Goal: Task Accomplishment & Management: Manage account settings

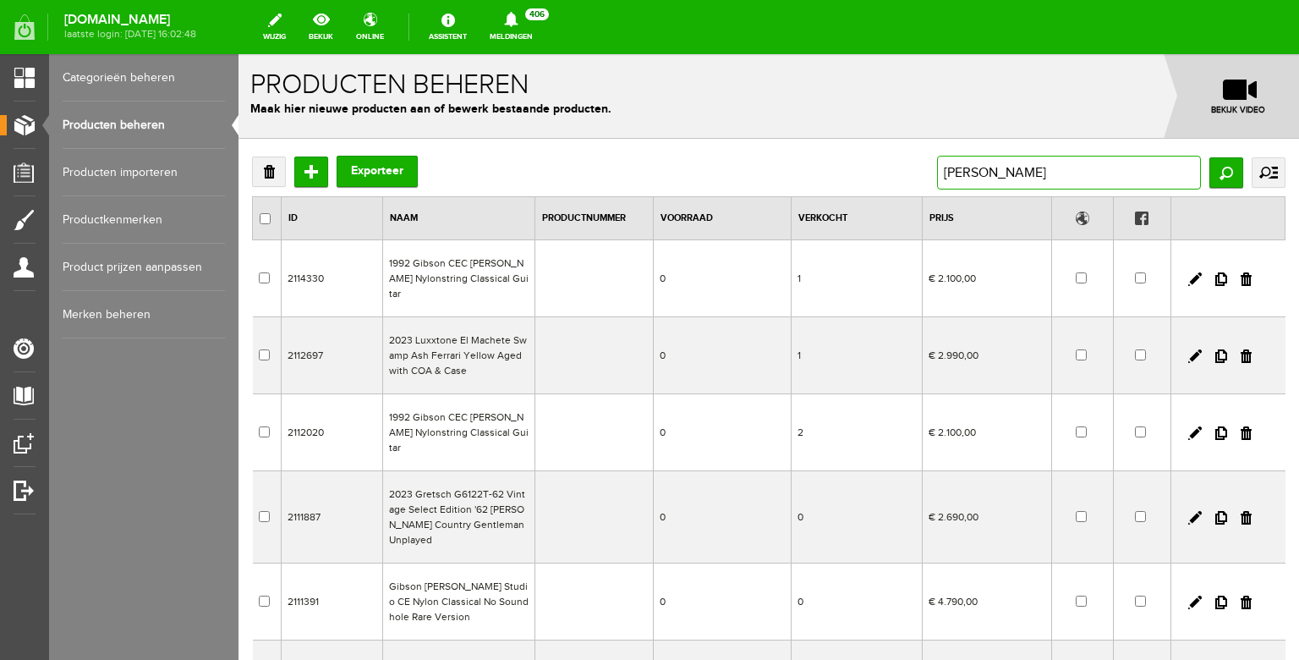
drag, startPoint x: 988, startPoint y: 168, endPoint x: 911, endPoint y: 169, distance: 77.0
click at [914, 169] on div "Verwijderen Toevoegen Exporteer [PERSON_NAME] uitgebreid zoeken Categorie Bass …" at bounding box center [769, 173] width 1034 height 34
drag, startPoint x: 974, startPoint y: 180, endPoint x: 925, endPoint y: 166, distance: 51.9
click at [937, 166] on input "[PERSON_NAME]" at bounding box center [1069, 173] width 264 height 34
type input "1973"
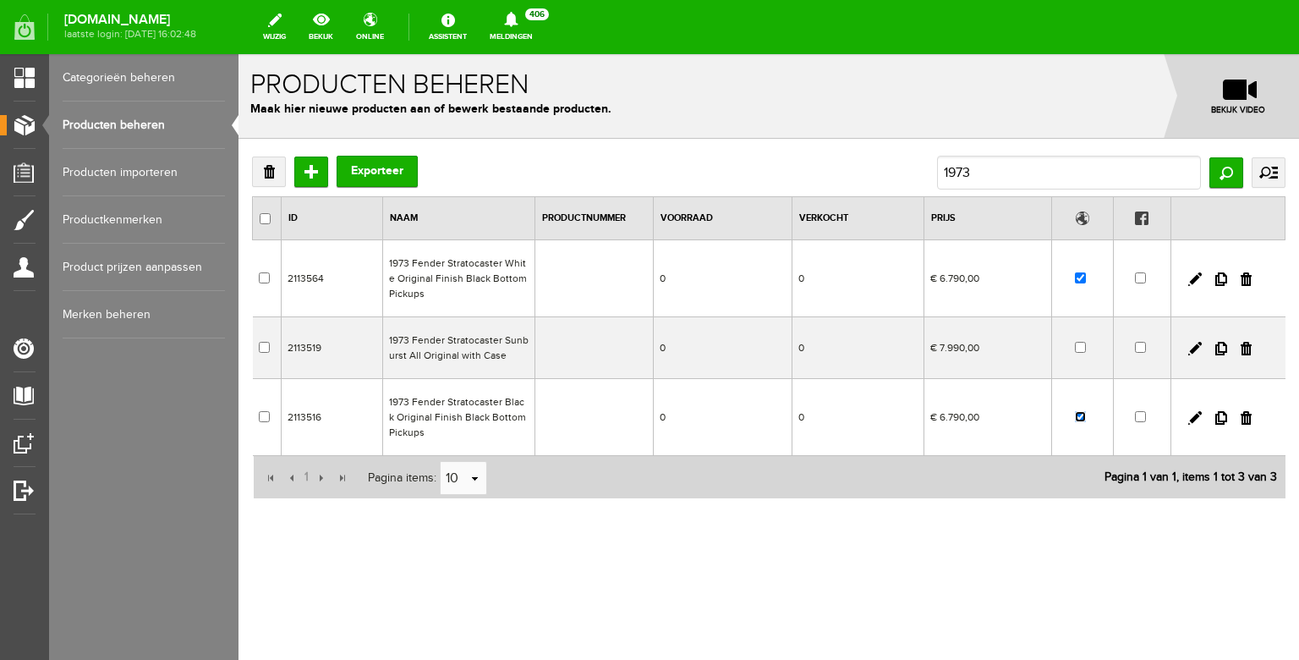
click at [1081, 420] on input "checkbox" at bounding box center [1080, 416] width 11 height 11
checkbox input "false"
click at [975, 173] on input "1973" at bounding box center [1069, 173] width 264 height 34
drag, startPoint x: 1000, startPoint y: 171, endPoint x: 903, endPoint y: 168, distance: 96.5
click at [937, 168] on input "1973" at bounding box center [1069, 173] width 264 height 34
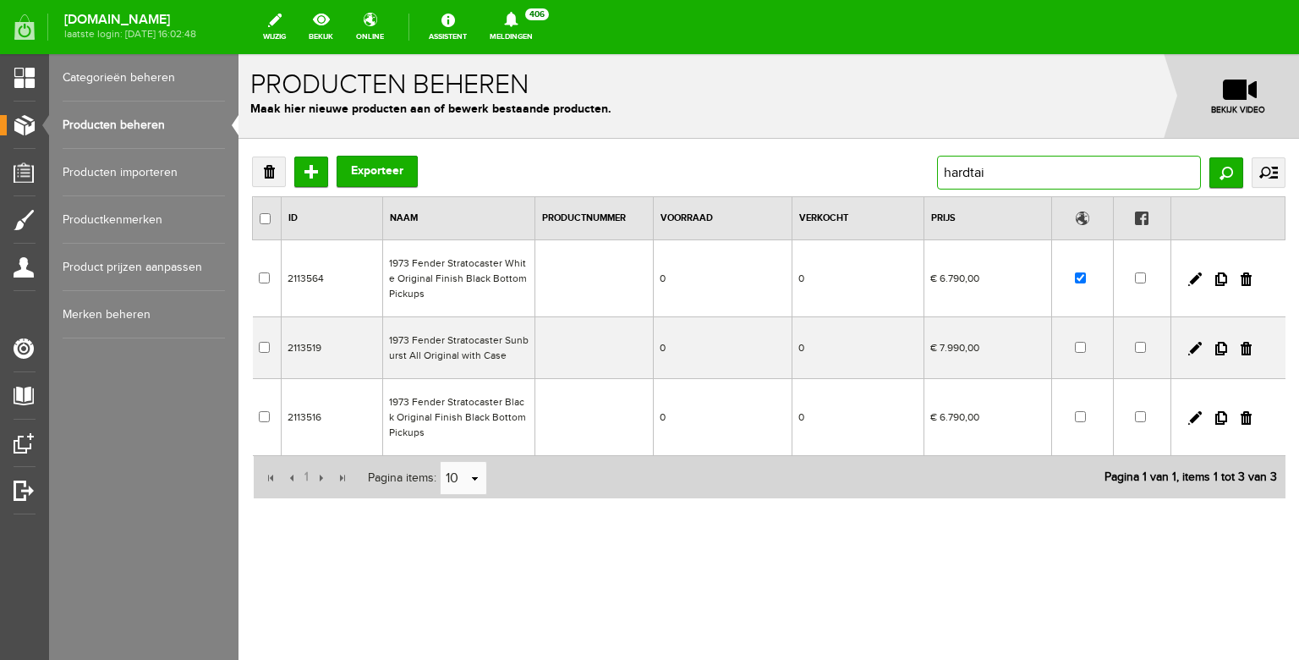
type input "hardtail"
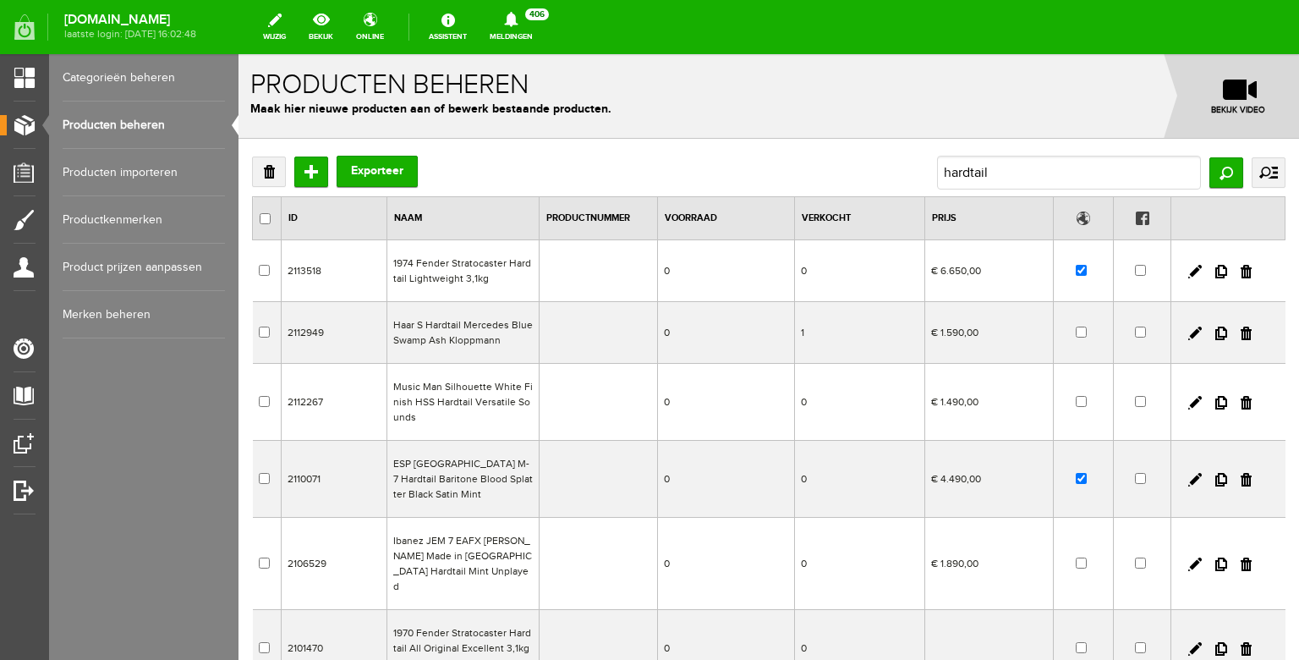
scroll to position [5, 0]
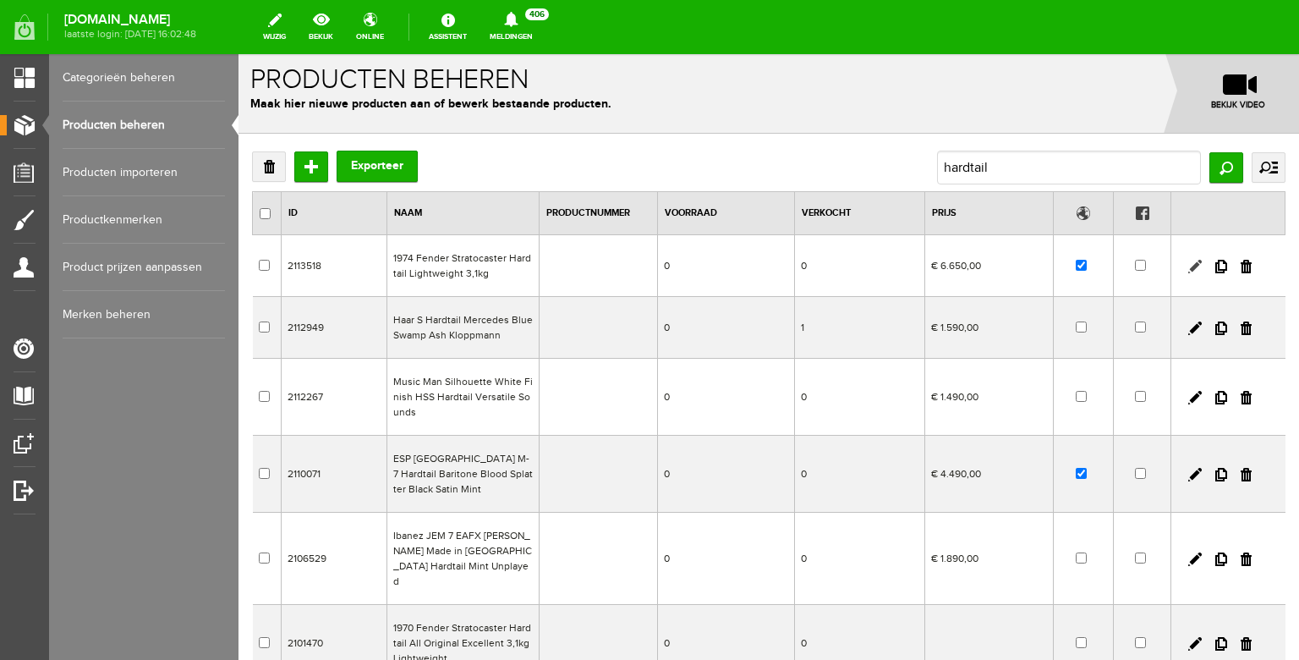
click at [1197, 265] on link at bounding box center [1195, 267] width 14 height 14
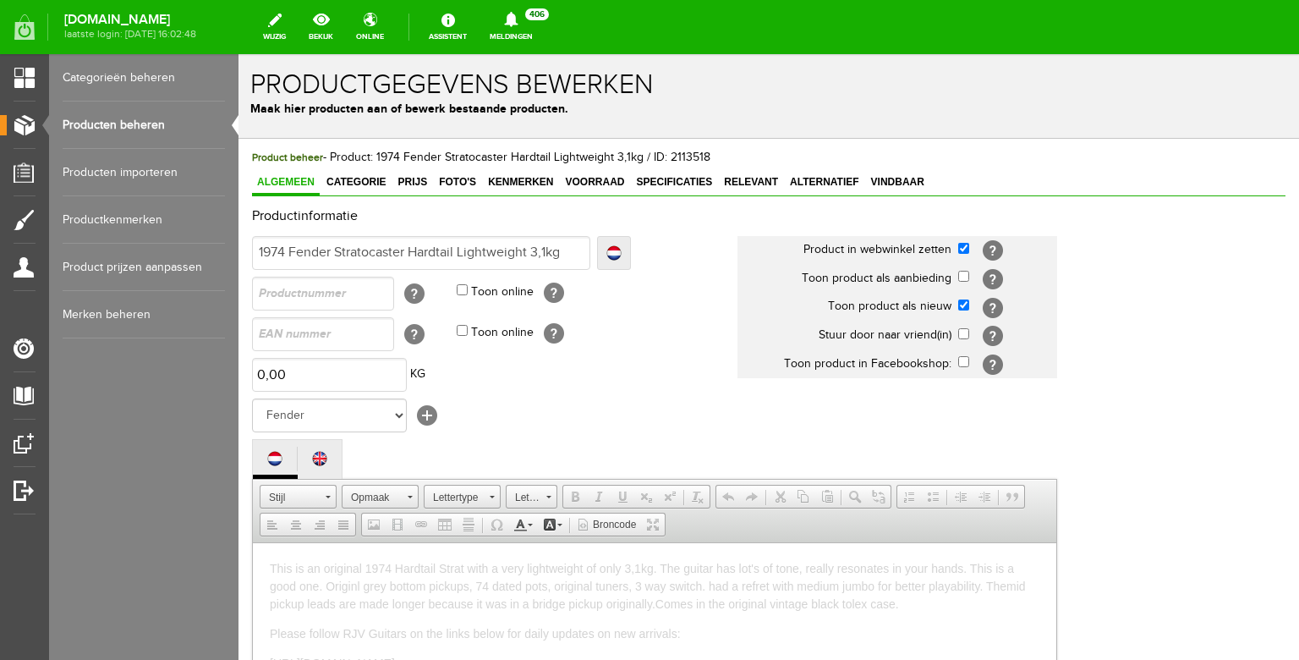
scroll to position [0, 0]
click at [418, 178] on span "Prijs" at bounding box center [412, 182] width 40 height 12
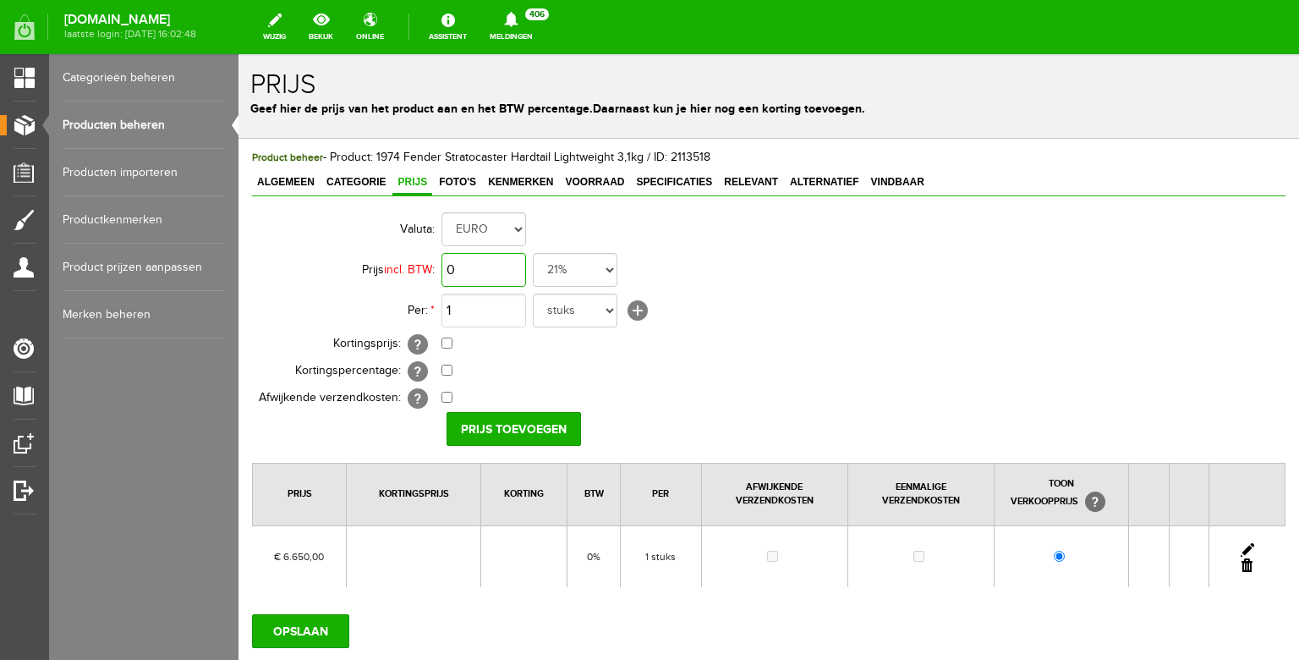
click at [475, 272] on input "0" at bounding box center [484, 270] width 85 height 34
type input "€ 5.990,00"
select select "0,00"
click option "0%" at bounding box center [239, 54] width 0 height 0
click at [518, 429] on input "Prijs toevoegen" at bounding box center [514, 429] width 134 height 34
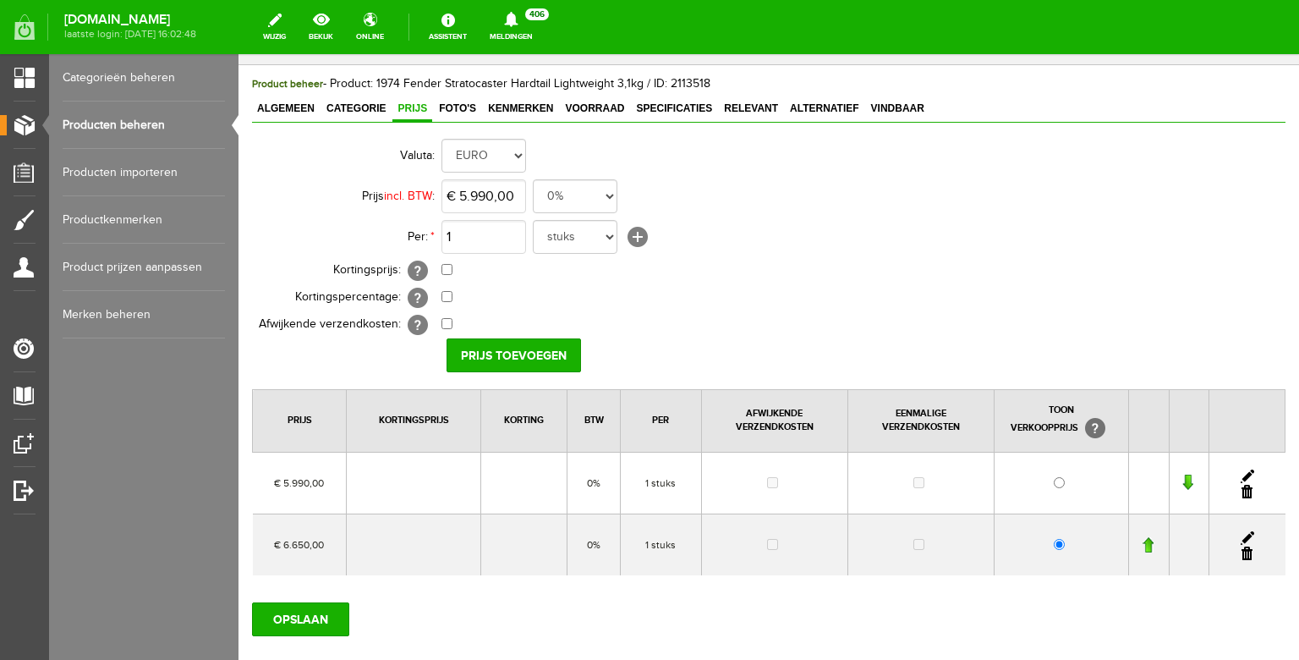
scroll to position [112, 0]
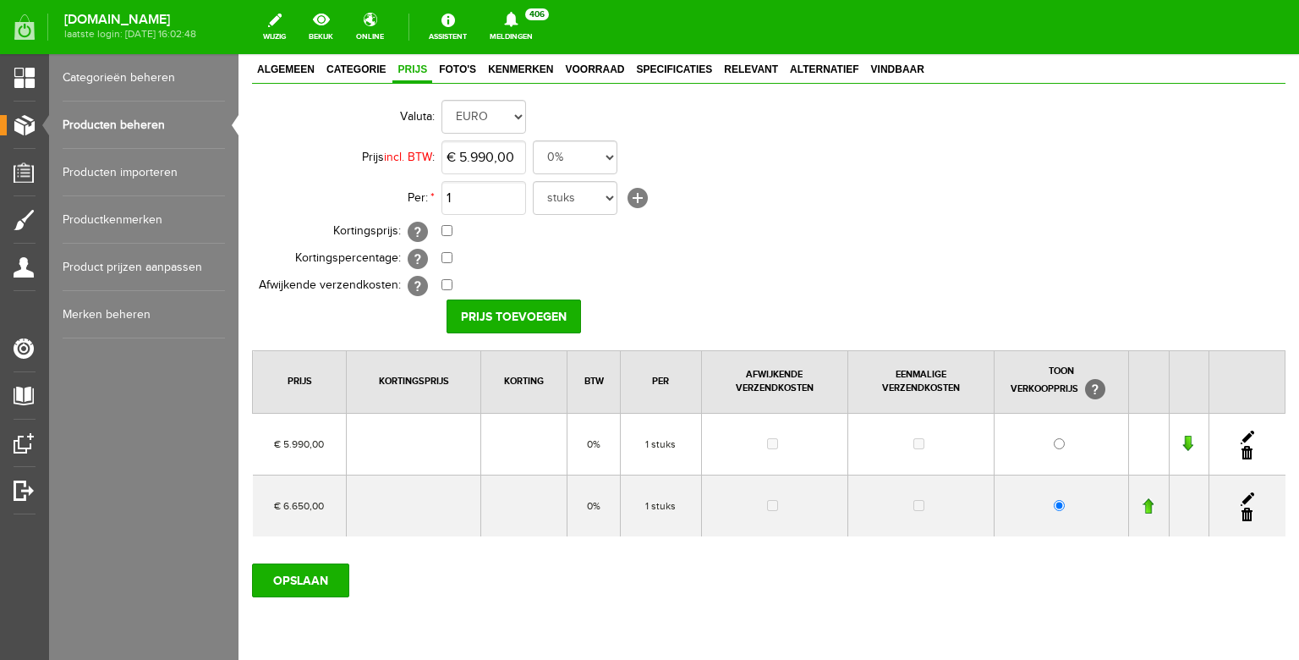
click at [1248, 516] on link at bounding box center [1247, 515] width 11 height 14
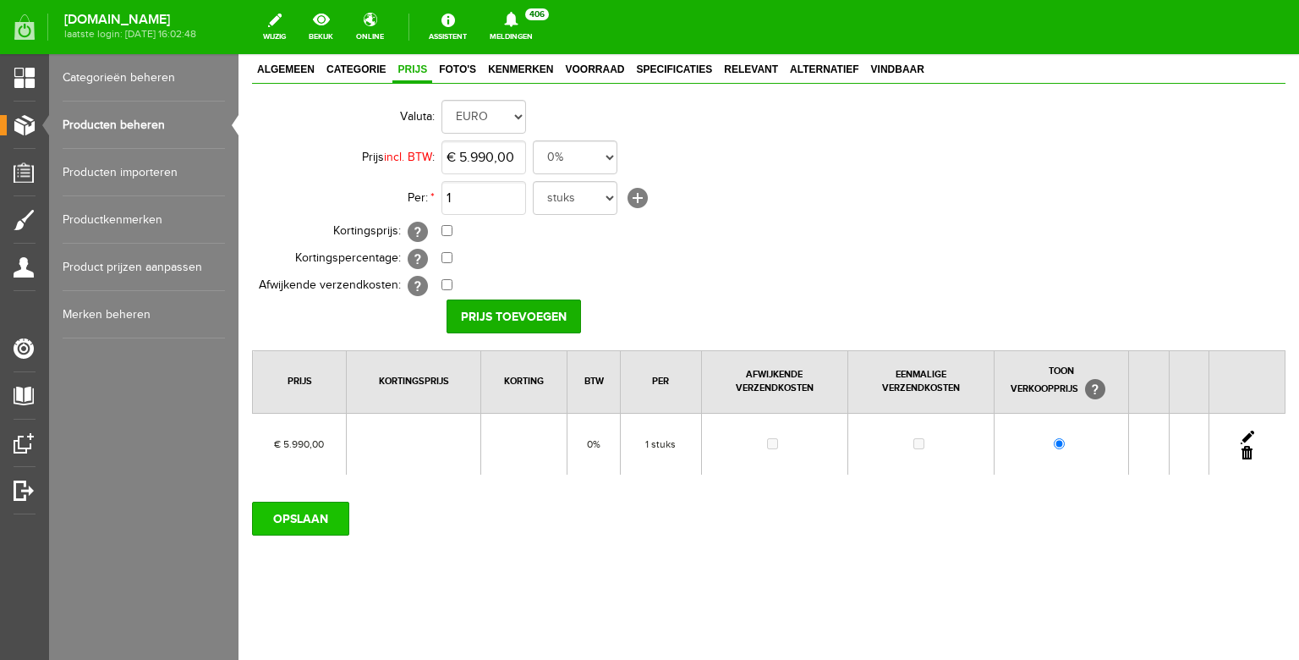
click at [315, 514] on input "OPSLAAN" at bounding box center [300, 519] width 97 height 34
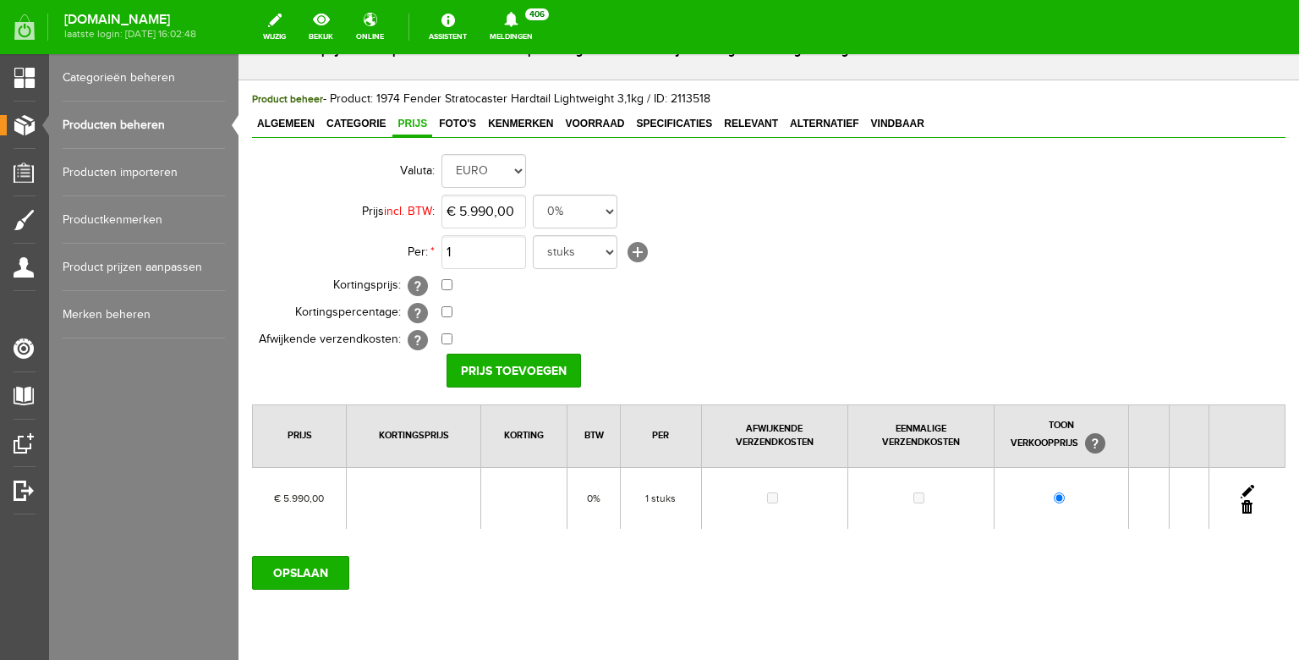
scroll to position [39, 0]
